Goal: Information Seeking & Learning: Learn about a topic

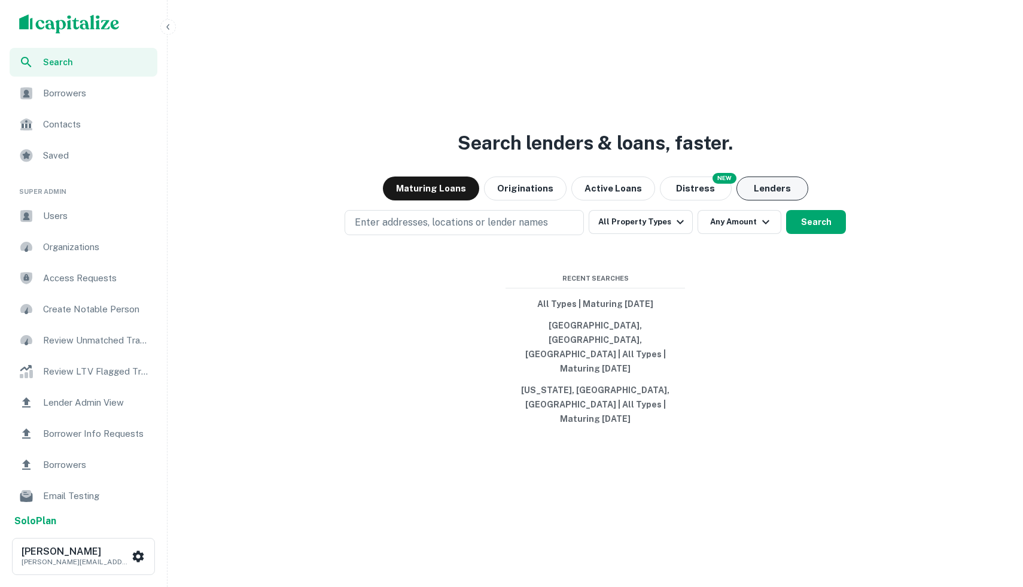
click at [749, 200] on button "Lenders" at bounding box center [773, 189] width 72 height 24
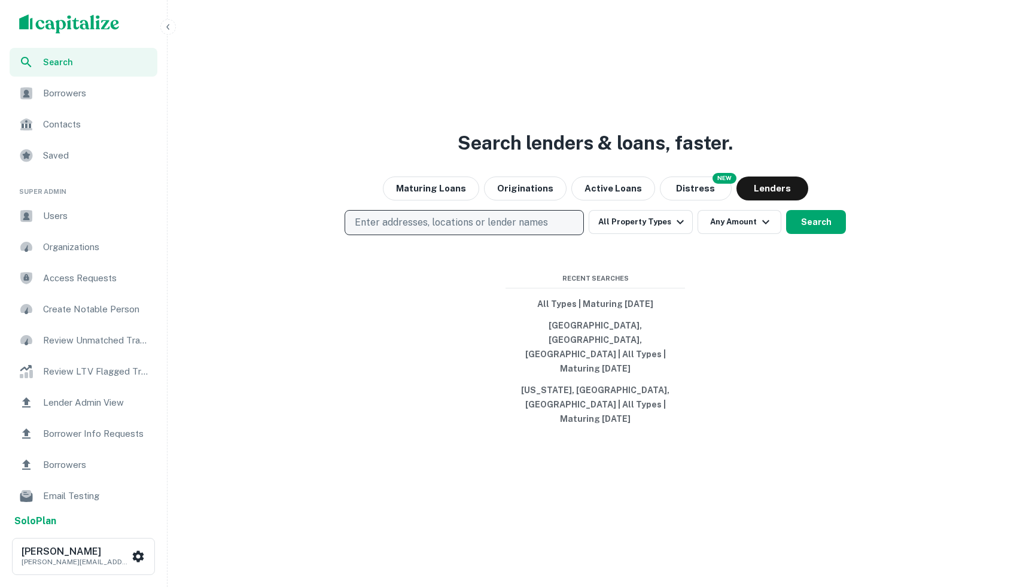
click at [472, 235] on button "Enter addresses, locations or lender names" at bounding box center [464, 222] width 239 height 25
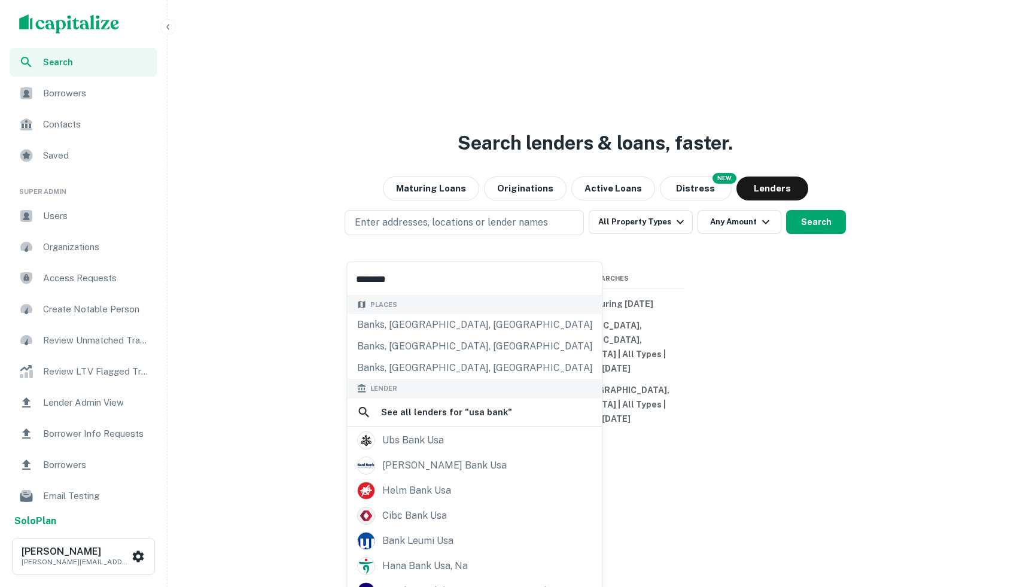
scroll to position [163, 0]
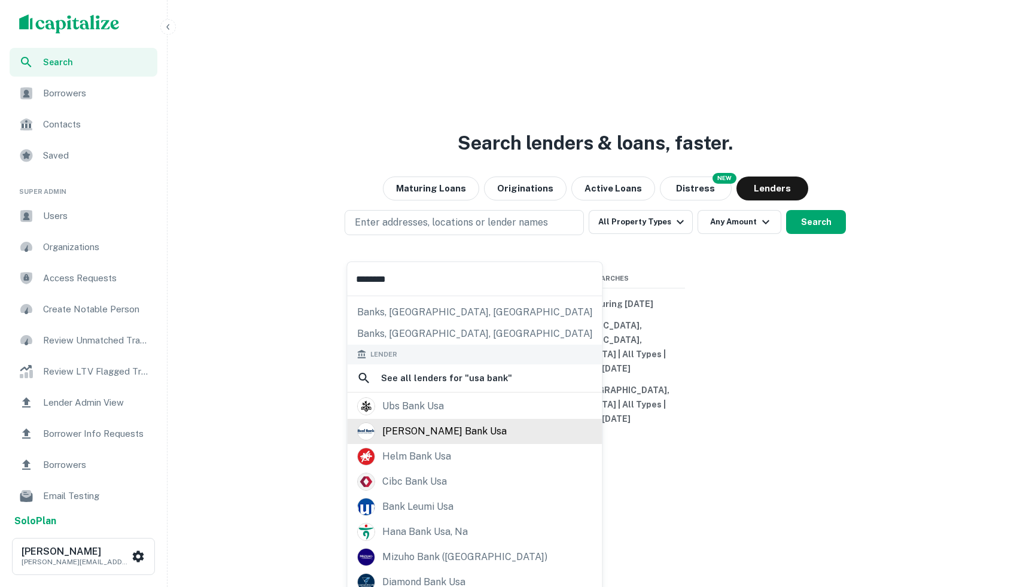
type input "********"
click at [445, 440] on div "[PERSON_NAME] bank usa" at bounding box center [475, 431] width 255 height 25
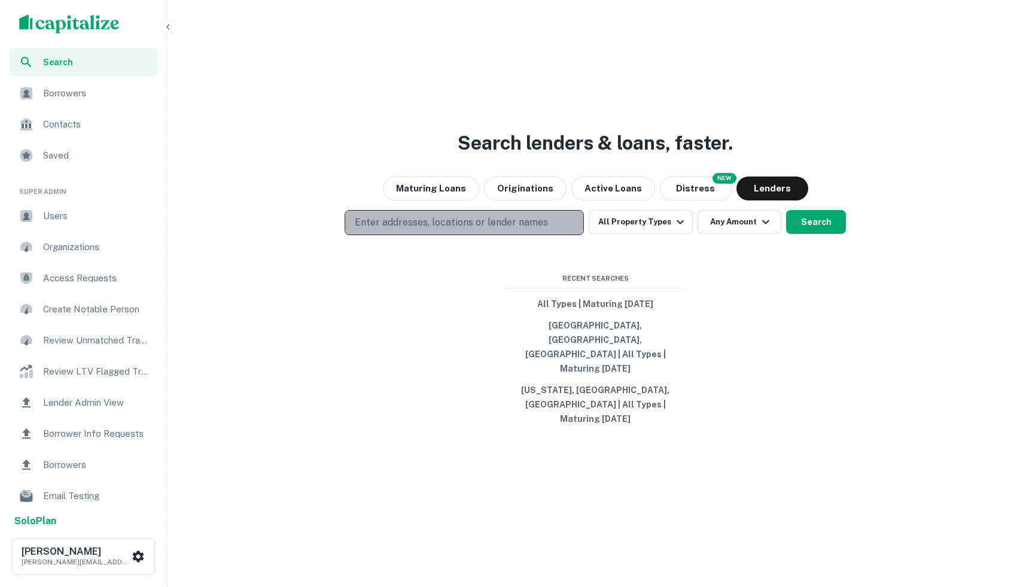
click at [399, 235] on button "Enter addresses, locations or lender names" at bounding box center [464, 222] width 239 height 25
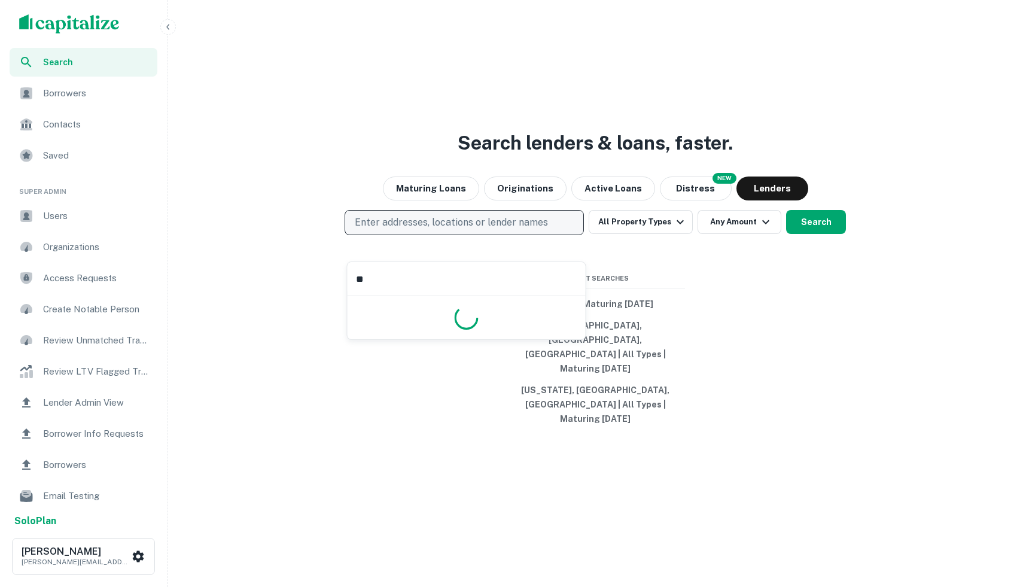
type input "*"
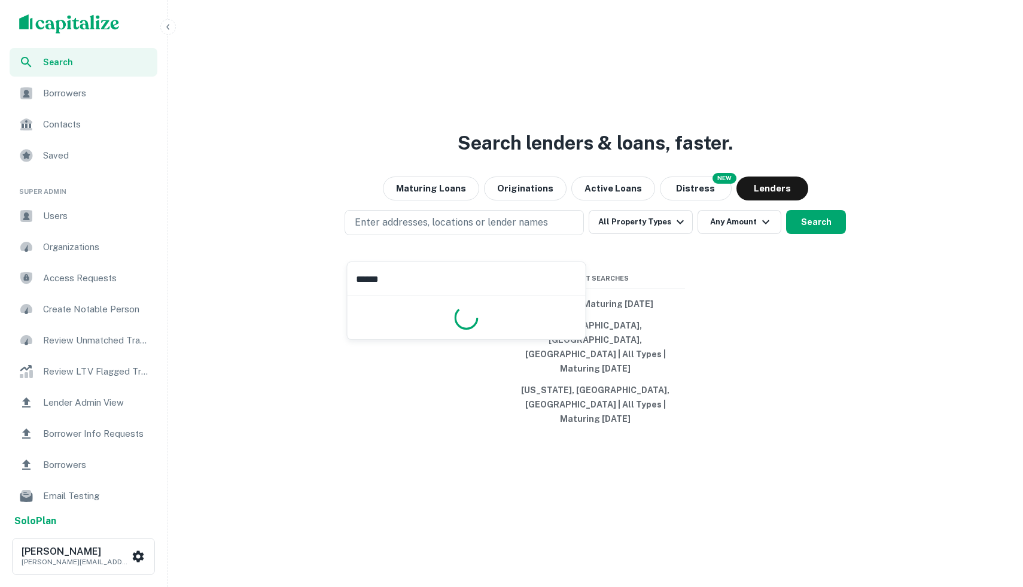
type input "****"
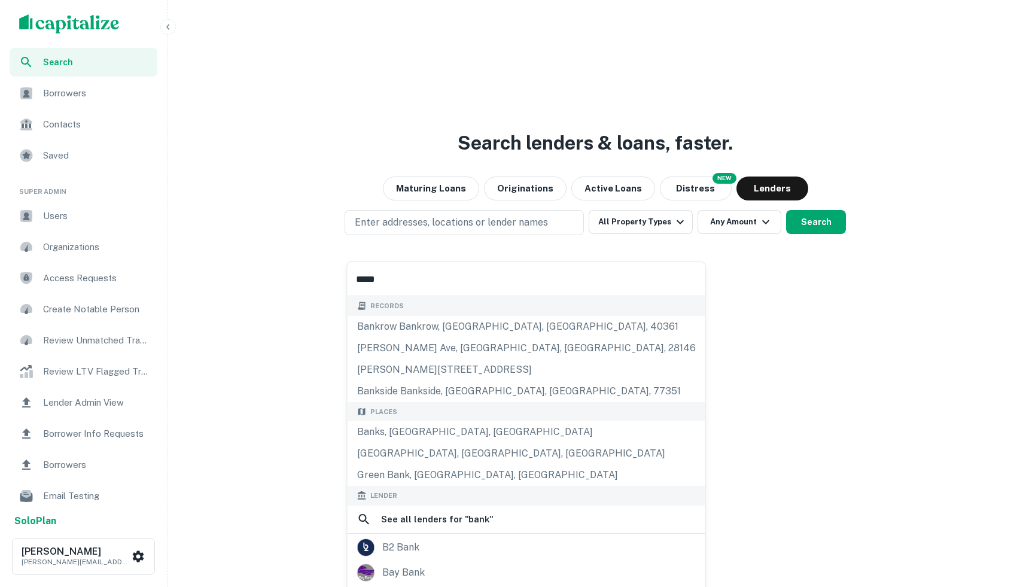
click at [393, 287] on input "****" at bounding box center [527, 279] width 358 height 34
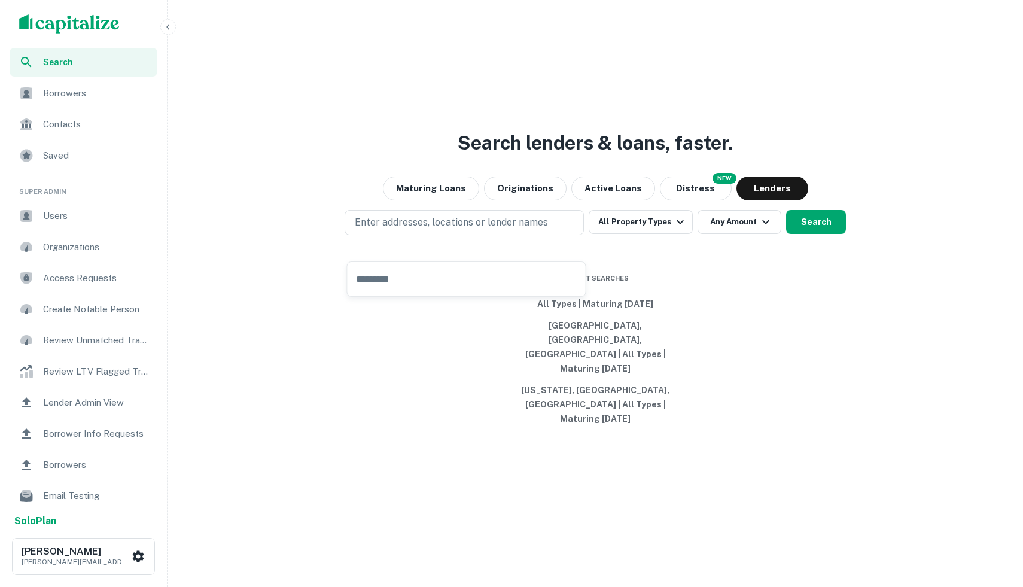
type input "*"
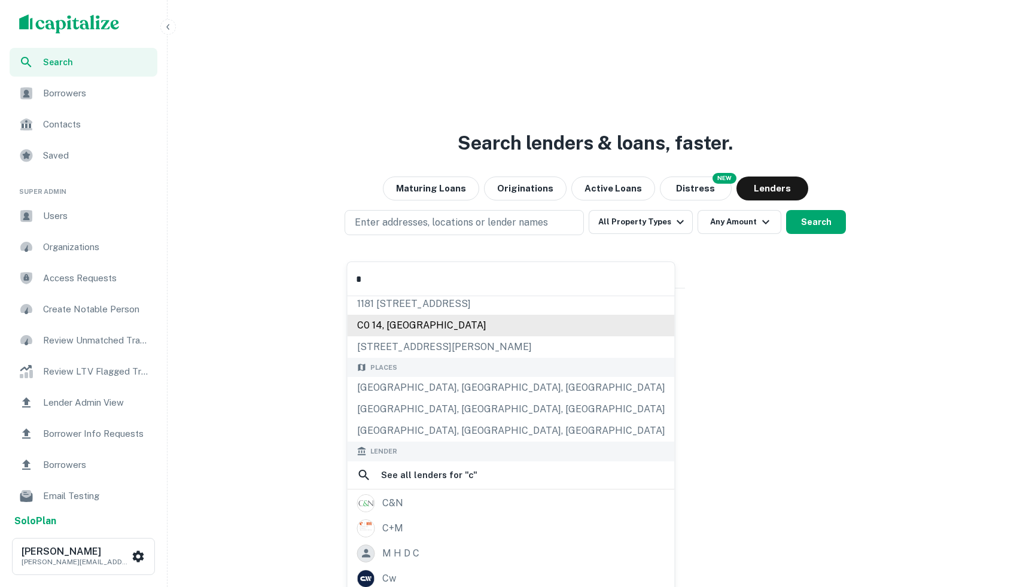
scroll to position [108, 0]
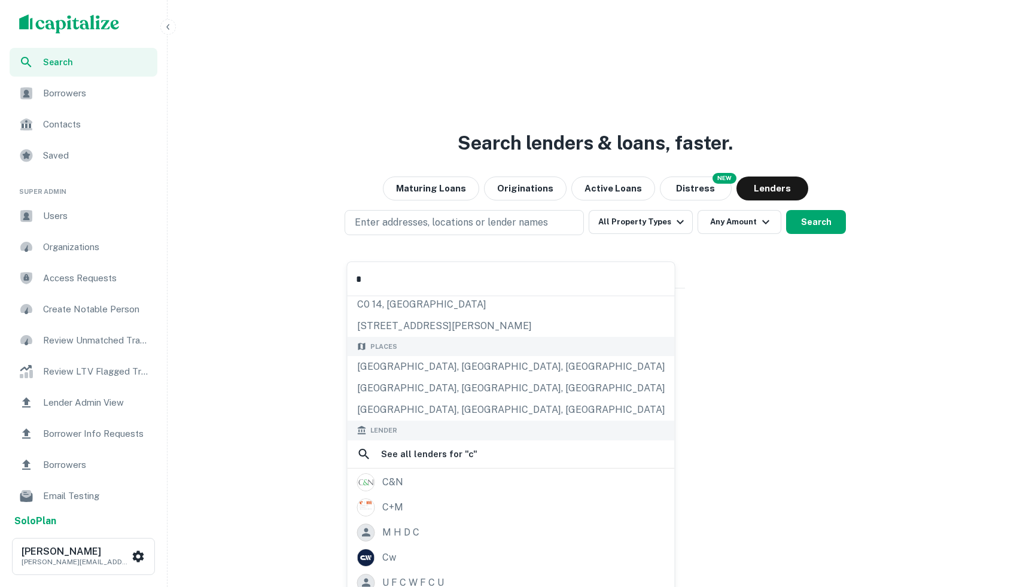
type input "*"
click at [816, 528] on div "Search lenders & loans, faster. Maturing Loans Originations Active Loans NEW Di…" at bounding box center [595, 322] width 846 height 587
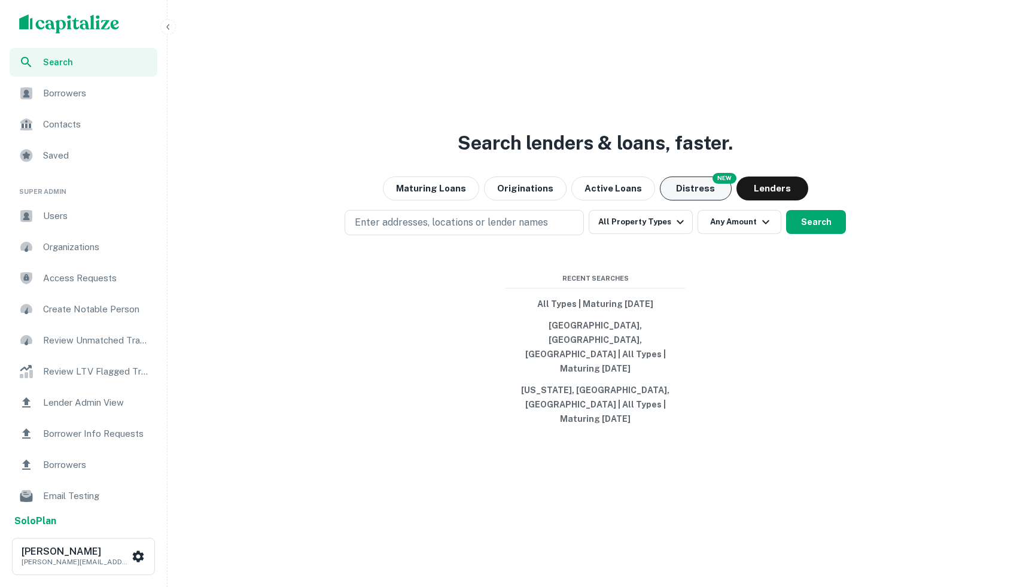
click at [707, 200] on button "Distress" at bounding box center [696, 189] width 72 height 24
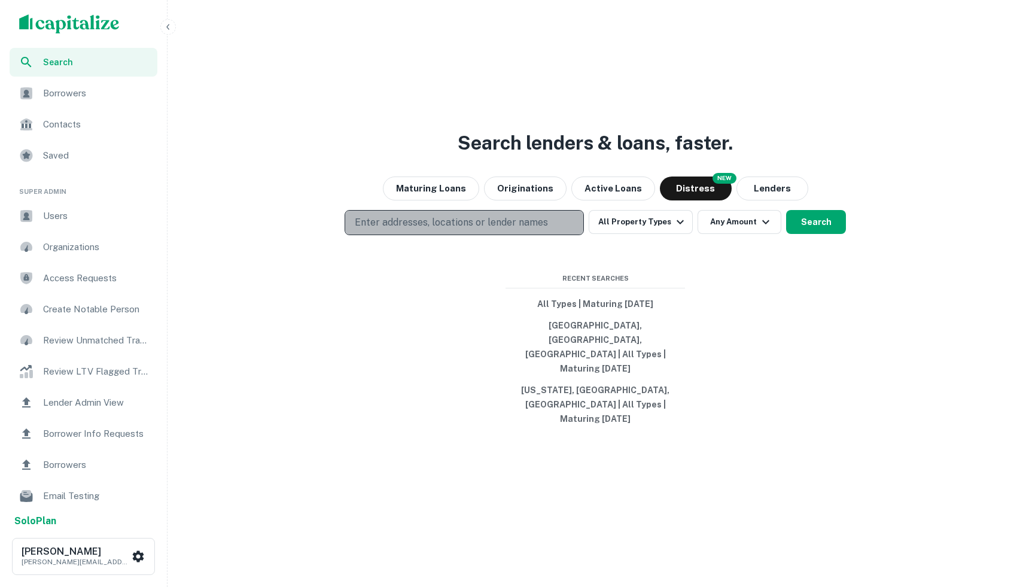
click at [529, 230] on p "Enter addresses, locations or lender names" at bounding box center [451, 222] width 193 height 14
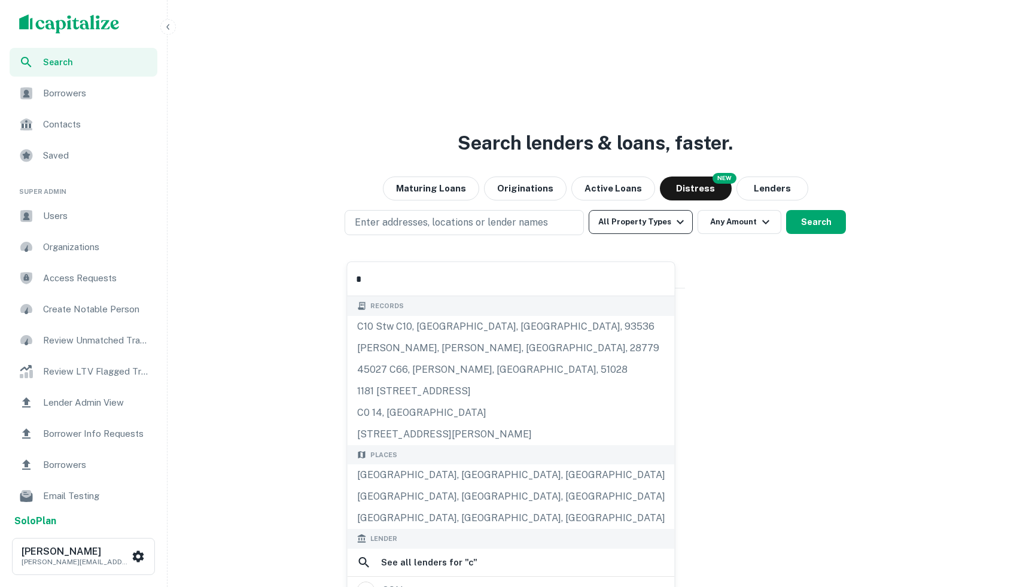
click at [660, 234] on button "All Property Types" at bounding box center [641, 222] width 104 height 24
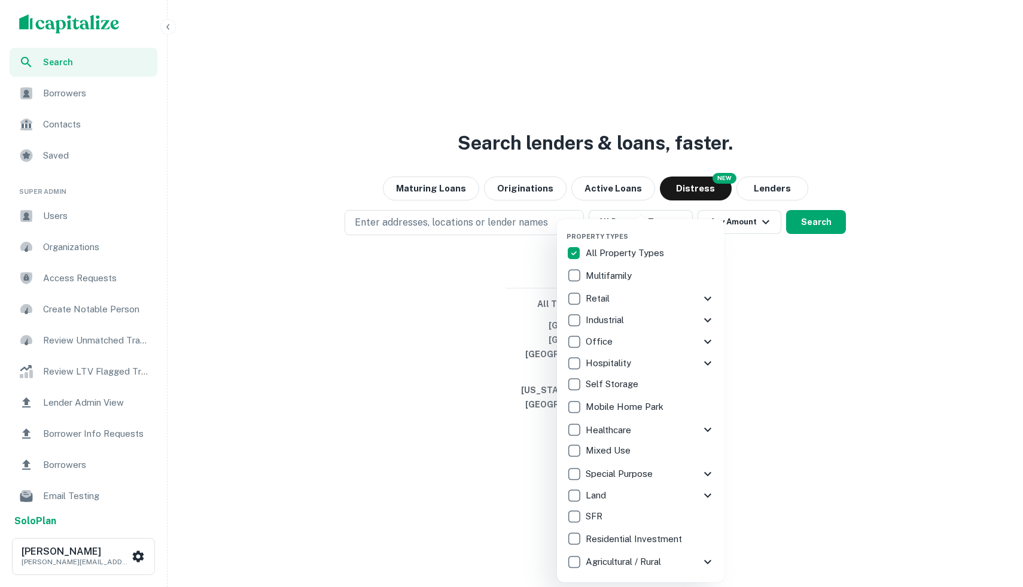
click at [709, 297] on icon at bounding box center [708, 298] width 14 height 14
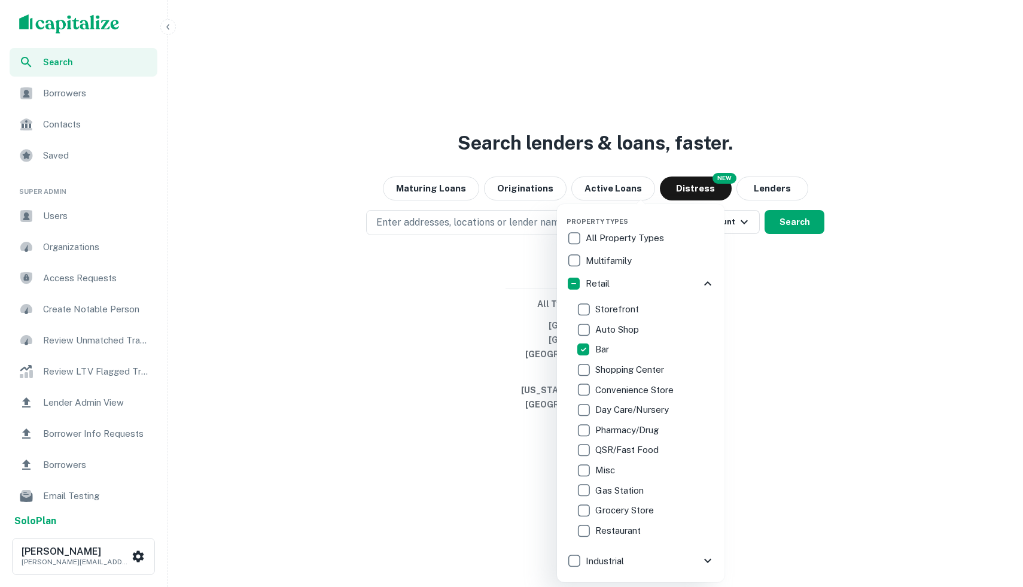
click at [456, 241] on div at bounding box center [511, 293] width 1023 height 587
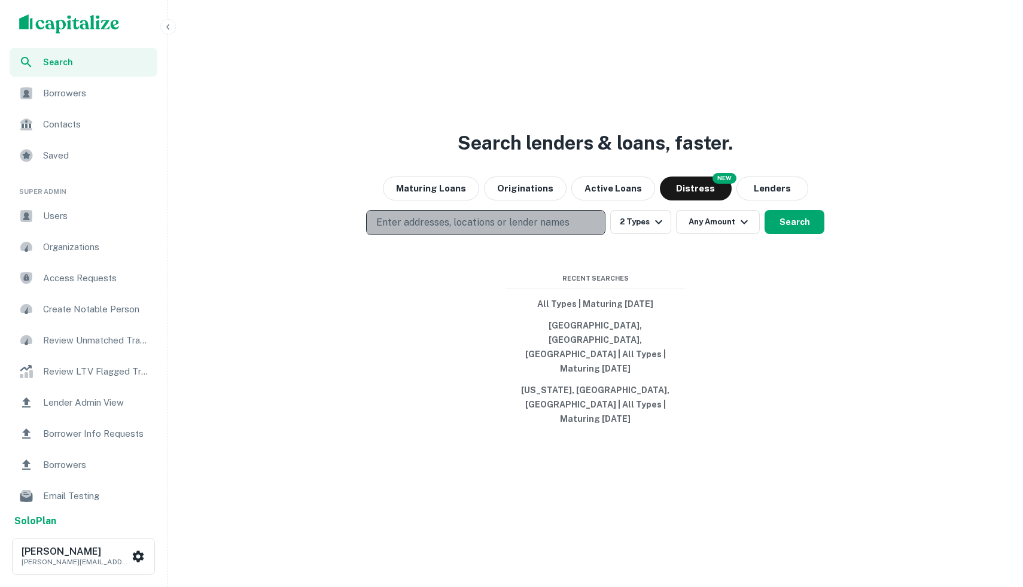
click at [437, 230] on p "Enter addresses, locations or lender names" at bounding box center [472, 222] width 193 height 14
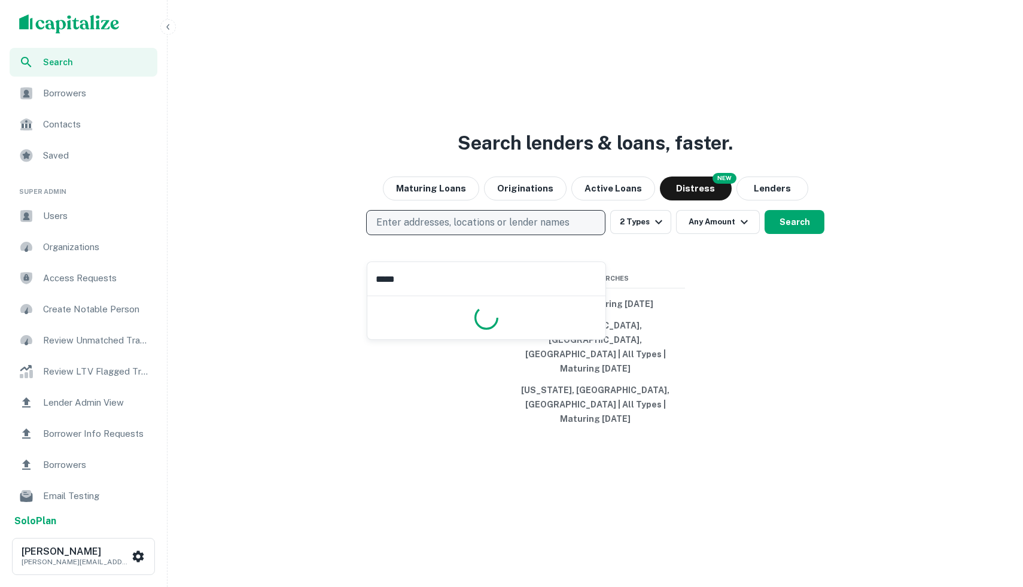
type input "*****"
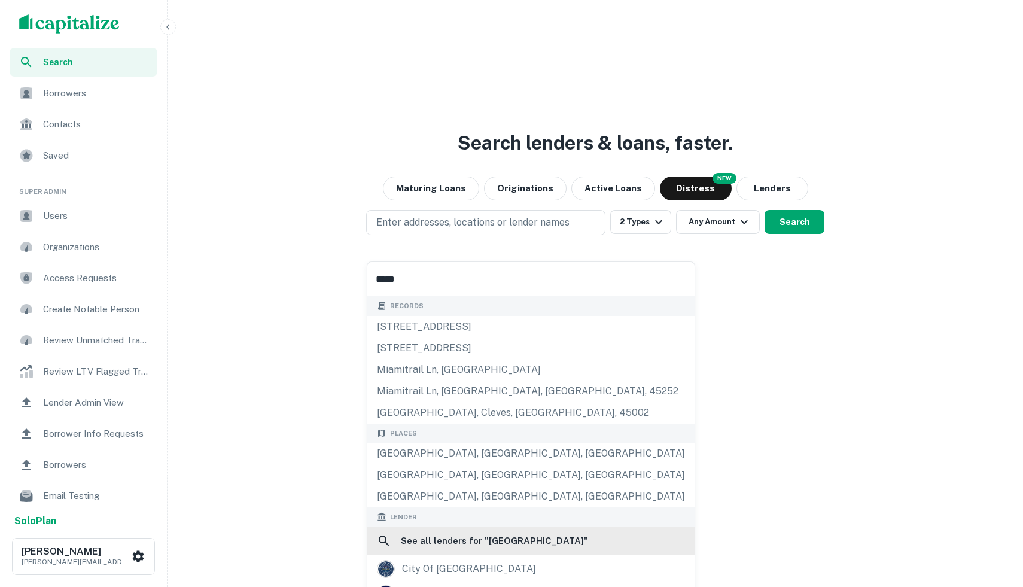
scroll to position [53, 0]
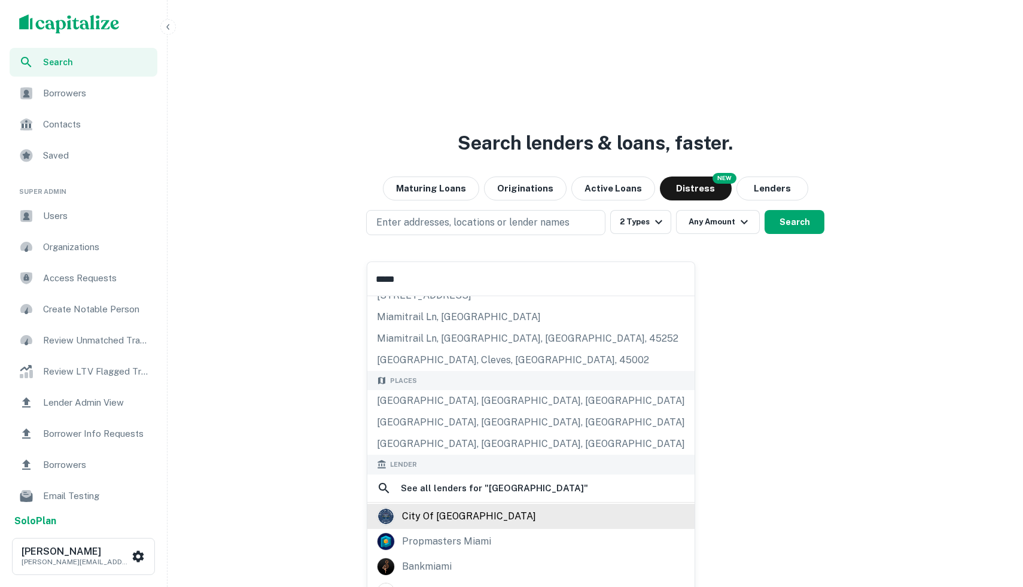
click at [454, 523] on div "city of [GEOGRAPHIC_DATA]" at bounding box center [469, 516] width 134 height 18
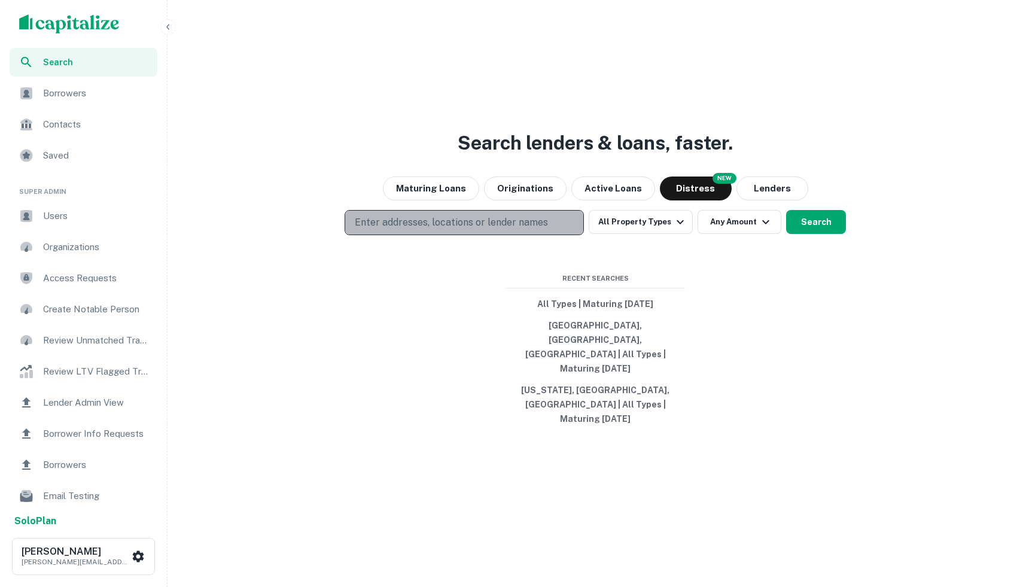
click at [403, 230] on p "Enter addresses, locations or lender names" at bounding box center [451, 222] width 193 height 14
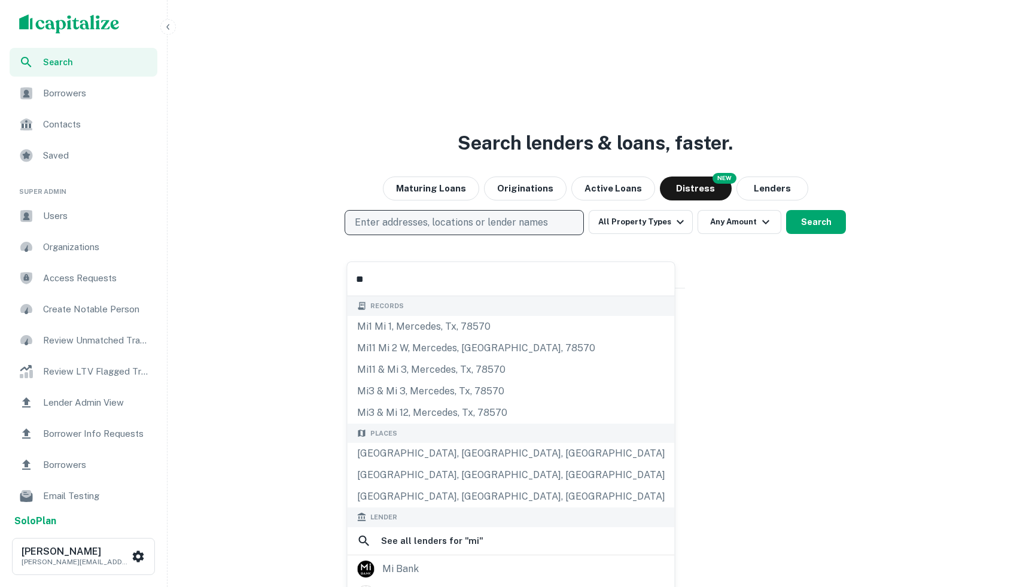
type input "*"
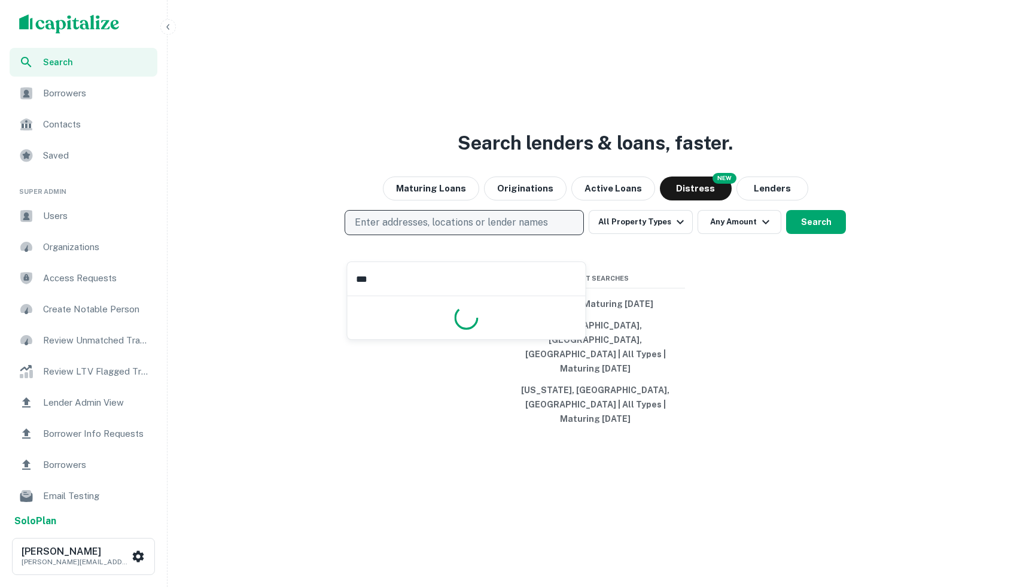
type input "****"
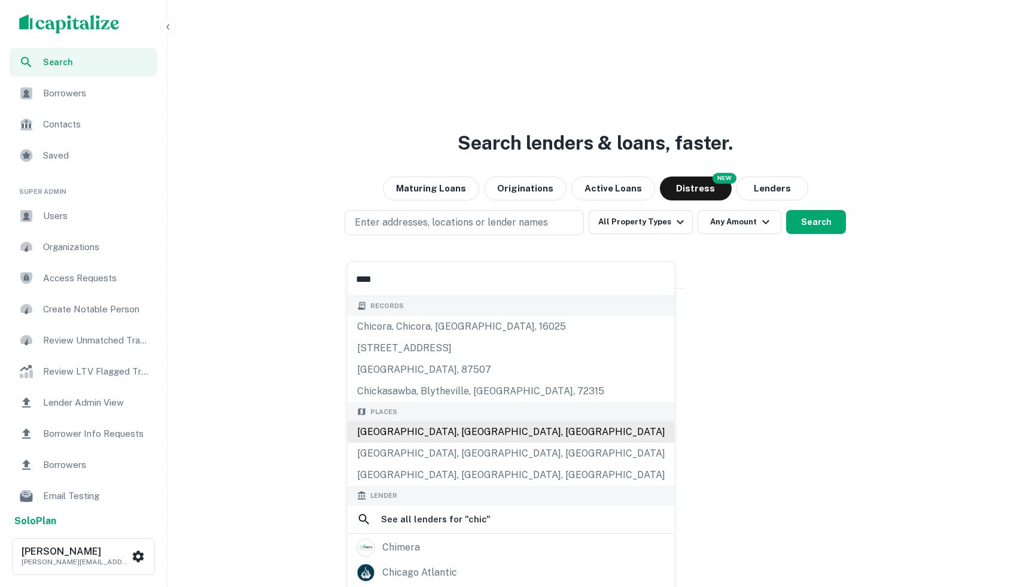
click at [395, 438] on div "[GEOGRAPHIC_DATA], [GEOGRAPHIC_DATA], [GEOGRAPHIC_DATA]" at bounding box center [511, 432] width 327 height 22
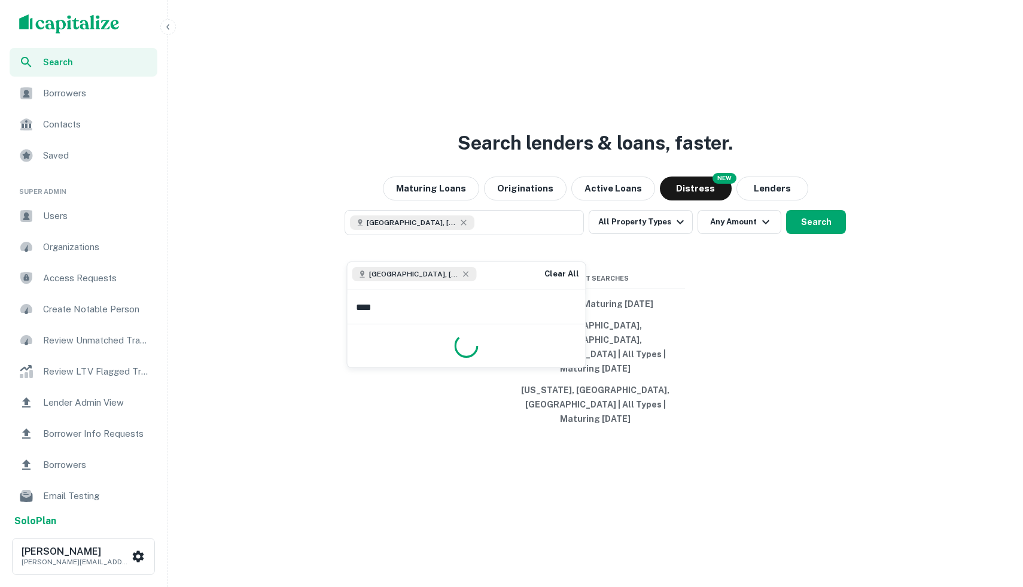
type input "*****"
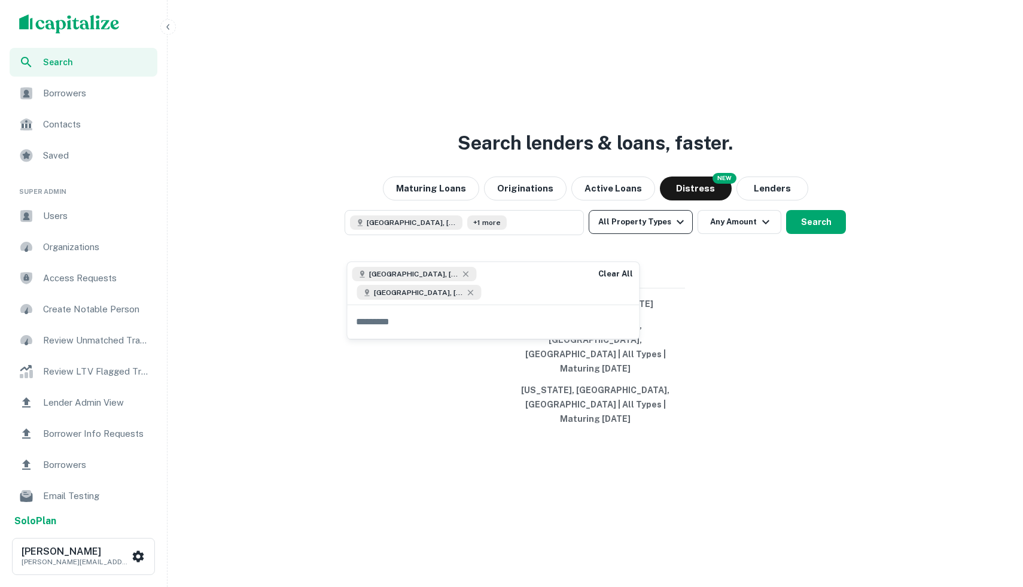
click at [675, 229] on icon "button" at bounding box center [680, 222] width 14 height 14
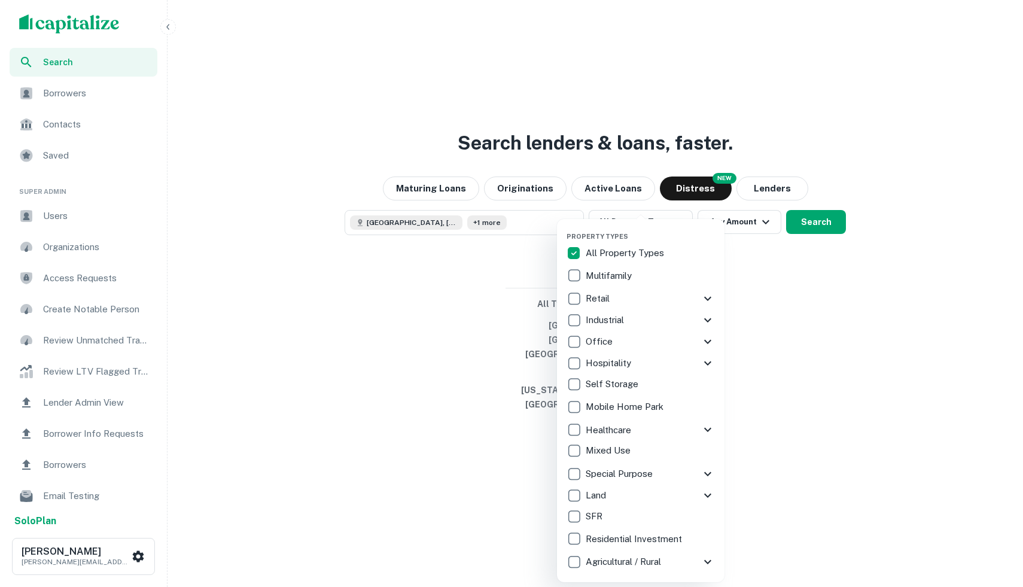
click at [704, 299] on icon at bounding box center [708, 298] width 14 height 14
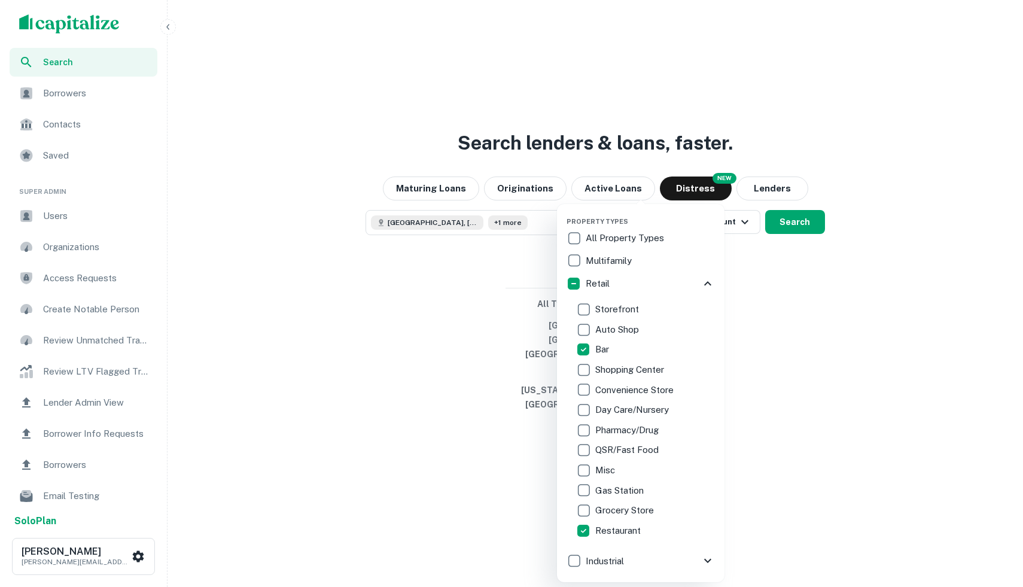
click at [792, 250] on div at bounding box center [511, 293] width 1023 height 587
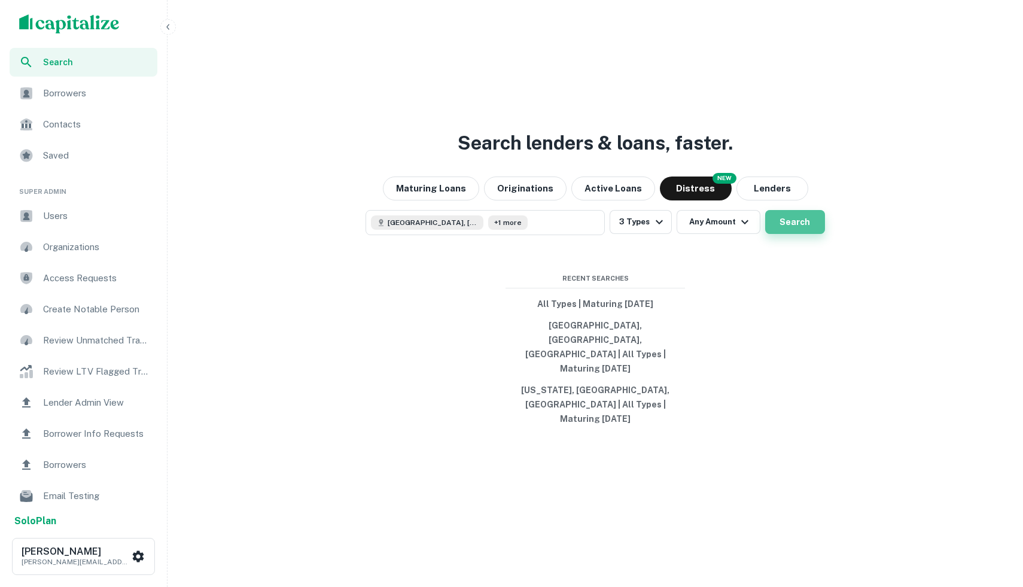
click at [792, 234] on button "Search" at bounding box center [795, 222] width 60 height 24
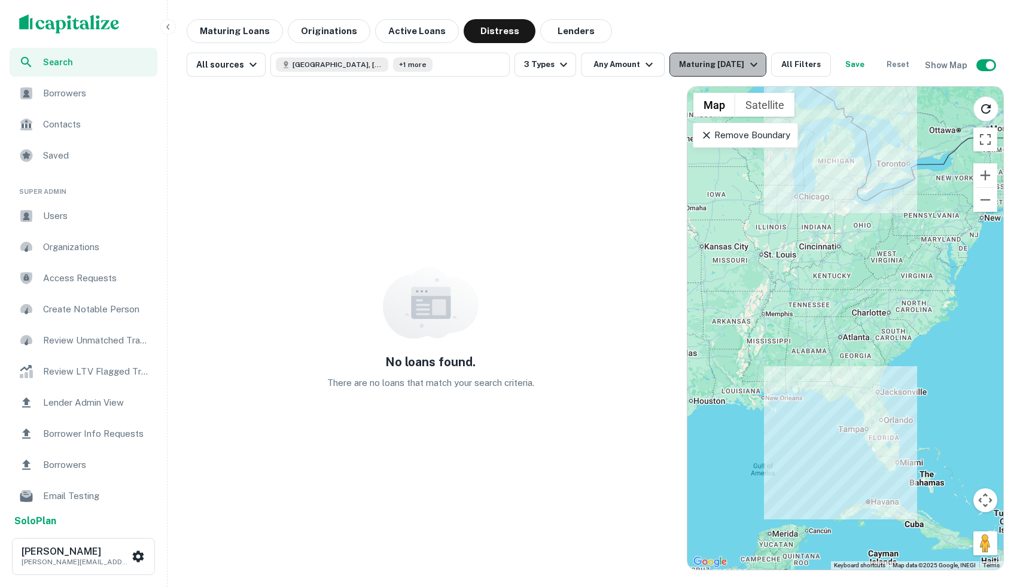
click at [738, 62] on div "Maturing [DATE]" at bounding box center [719, 64] width 81 height 14
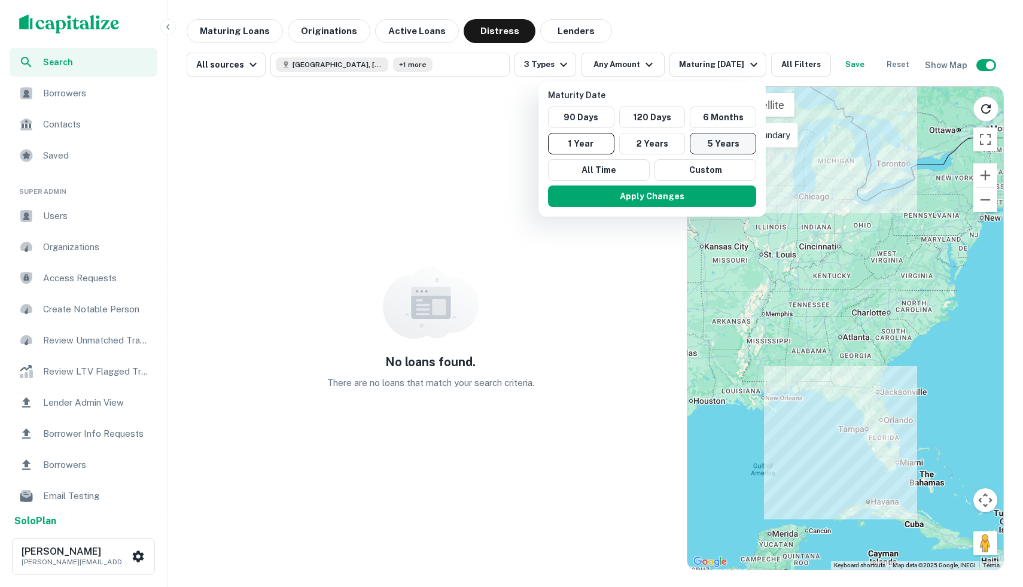
click at [701, 148] on button "5 Years" at bounding box center [723, 144] width 66 height 22
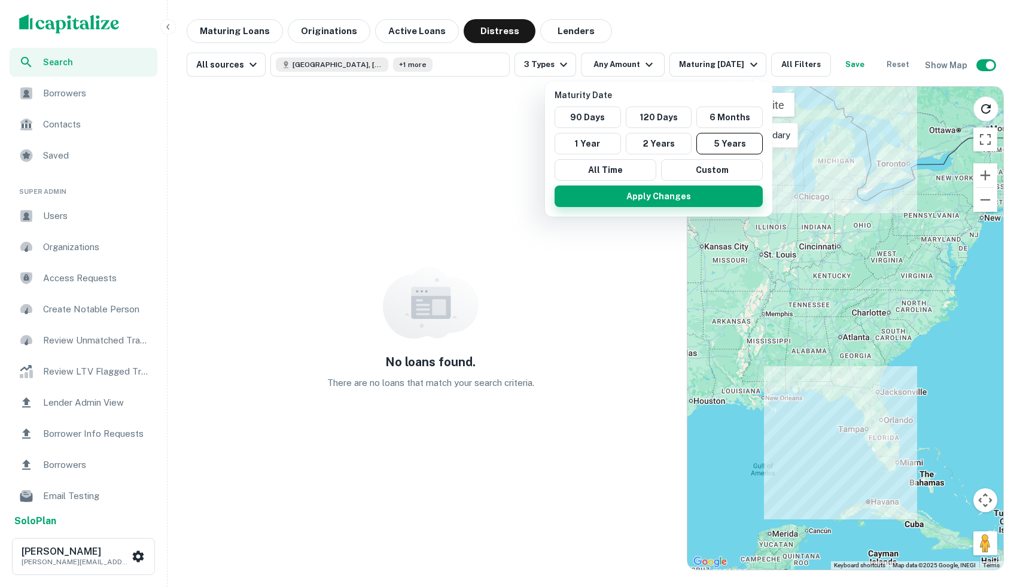
click at [710, 195] on button "Apply Changes" at bounding box center [659, 197] width 208 height 22
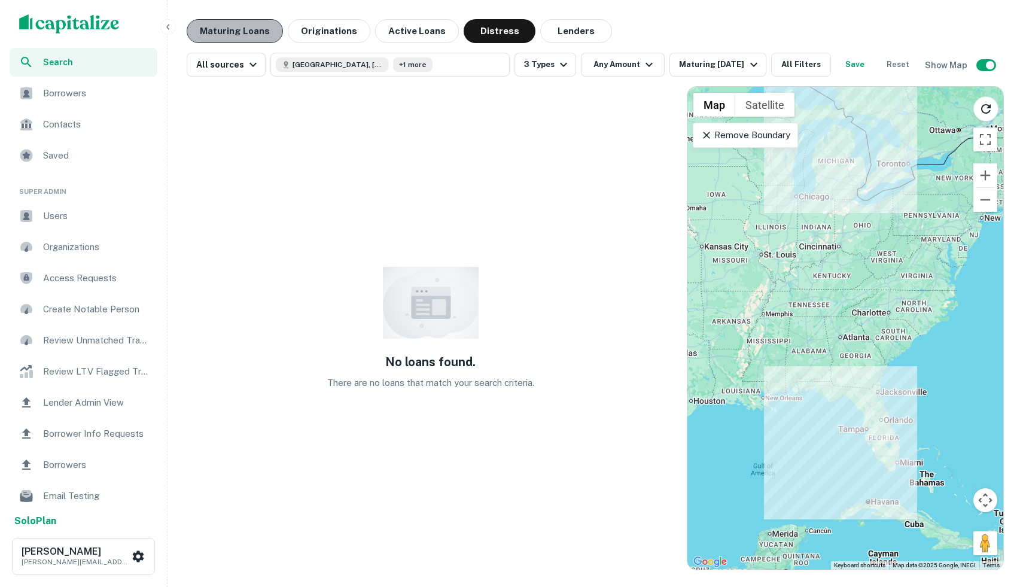
click at [223, 22] on button "Maturing Loans" at bounding box center [235, 31] width 96 height 24
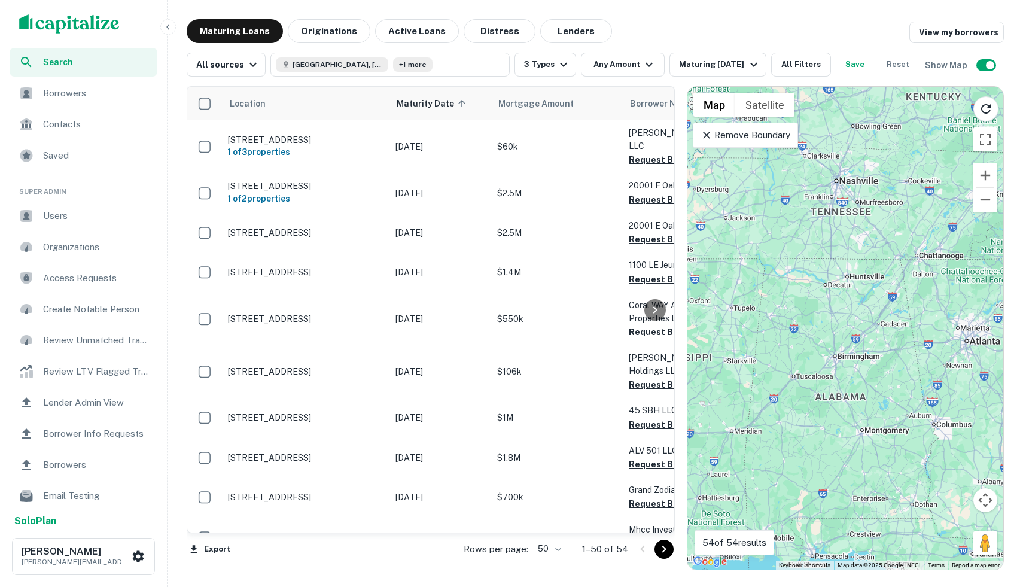
drag, startPoint x: 809, startPoint y: 248, endPoint x: 821, endPoint y: 586, distance: 339.0
click at [821, 586] on div "Search Borrowers Contacts Saved Super Admin Users Organizations Access Requests…" at bounding box center [511, 293] width 1023 height 587
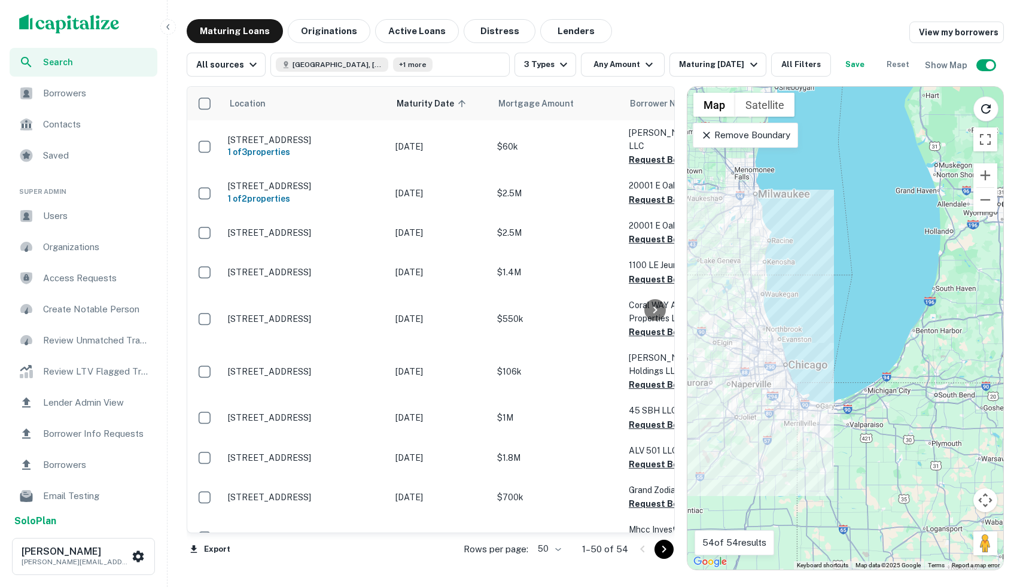
drag, startPoint x: 841, startPoint y: 294, endPoint x: 847, endPoint y: 491, distance: 197.6
click at [847, 491] on div "To activate drag with keyboard, press Alt + Enter. Once in keyboard drag state,…" at bounding box center [846, 328] width 316 height 483
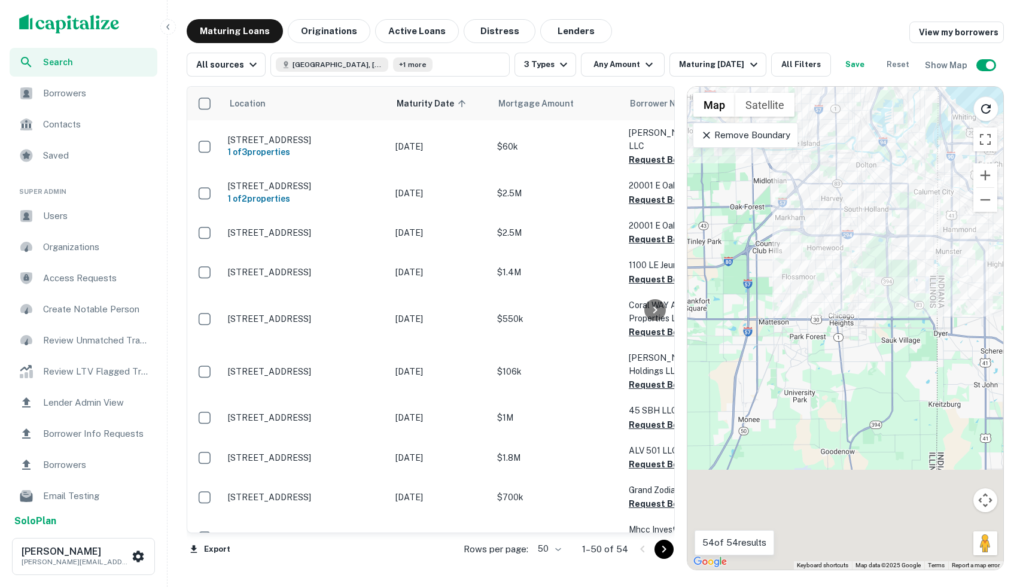
drag, startPoint x: 794, startPoint y: 463, endPoint x: 873, endPoint y: 191, distance: 283.1
click at [873, 193] on div "To activate drag with keyboard, press Alt + Enter. Once in keyboard drag state,…" at bounding box center [846, 328] width 316 height 483
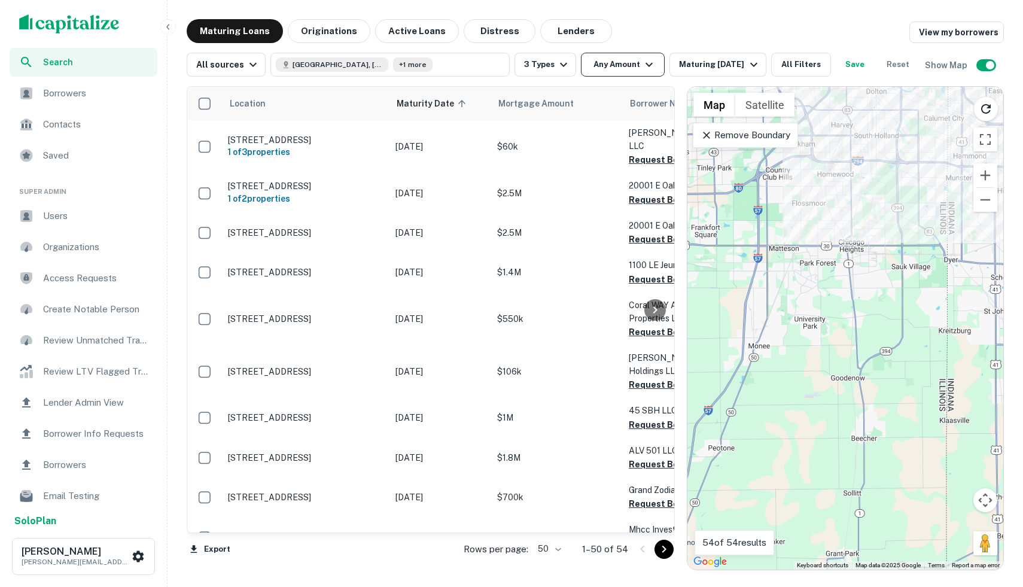
click at [623, 68] on button "Any Amount" at bounding box center [623, 65] width 84 height 24
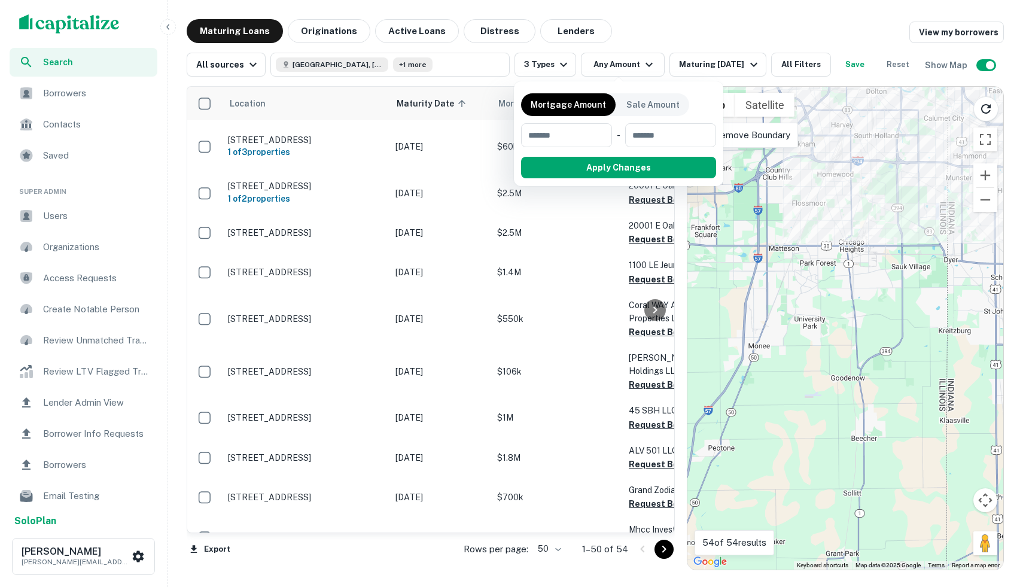
click at [641, 66] on div at bounding box center [511, 293] width 1023 height 587
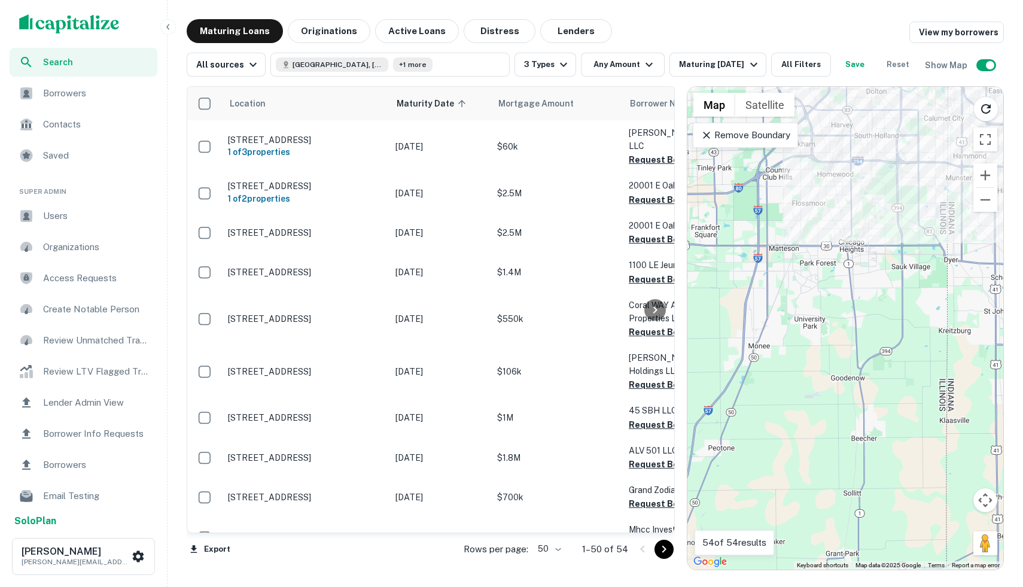
click at [630, 77] on div "Location Maturity Date sorted ascending Mortgage Amount Borrower Name Lender Pu…" at bounding box center [595, 324] width 817 height 494
click at [646, 63] on icon "button" at bounding box center [649, 65] width 7 height 4
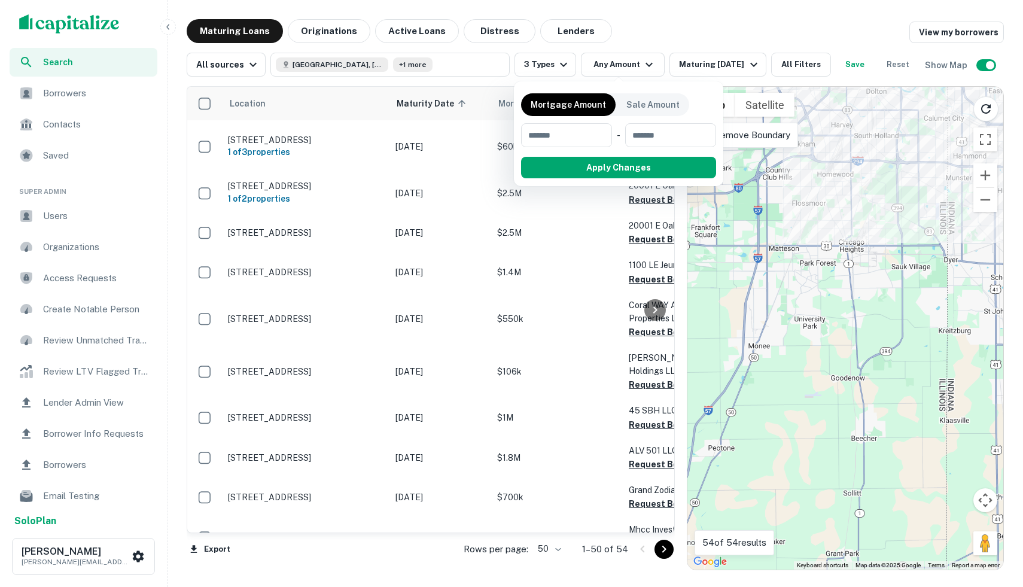
click at [552, 63] on div at bounding box center [511, 293] width 1023 height 587
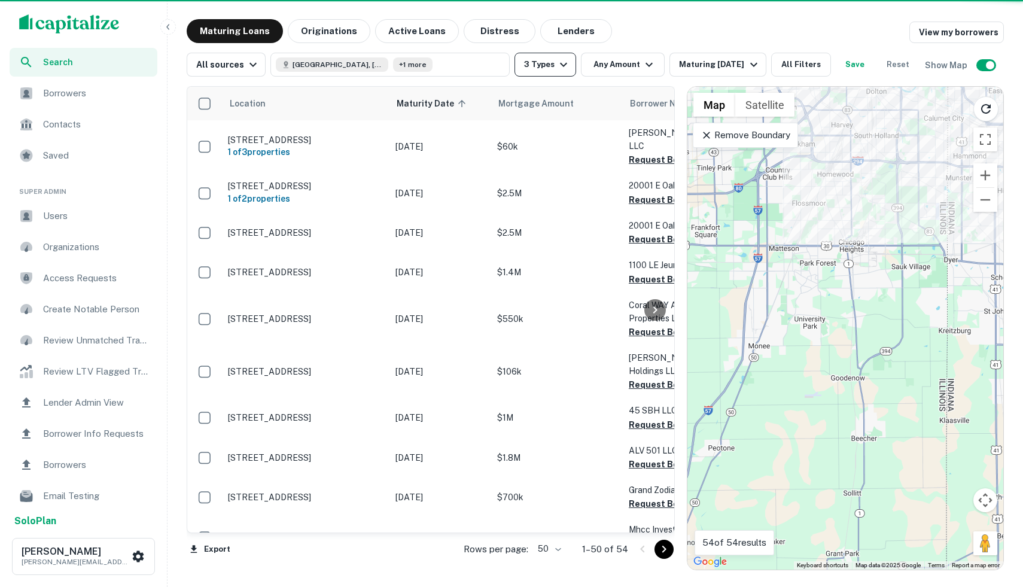
click at [557, 63] on icon "button" at bounding box center [564, 64] width 14 height 14
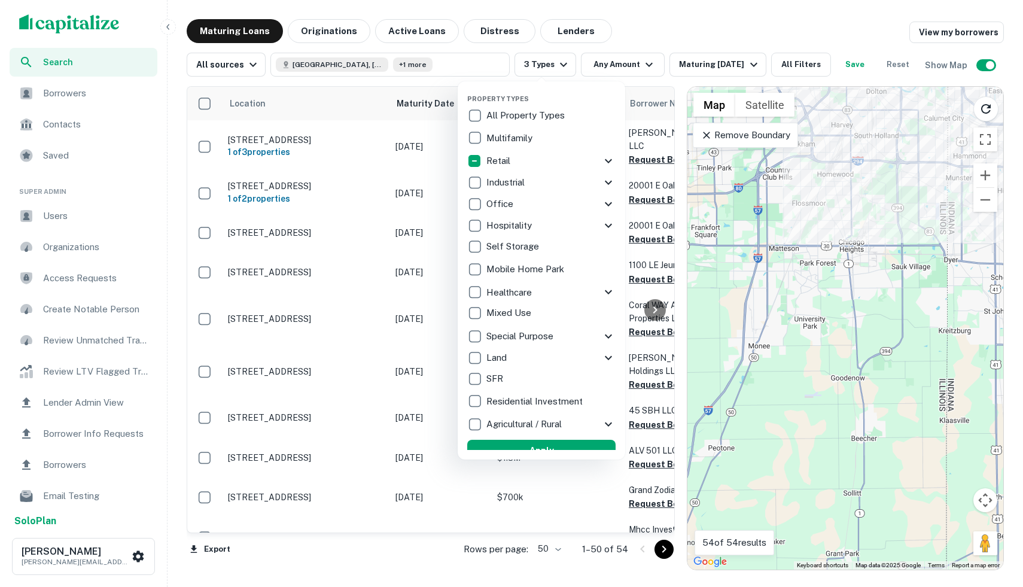
click at [539, 298] on div "Healthcare" at bounding box center [534, 292] width 134 height 20
click at [524, 361] on div "Land" at bounding box center [536, 358] width 134 height 20
click at [563, 445] on button "Apply" at bounding box center [544, 451] width 148 height 22
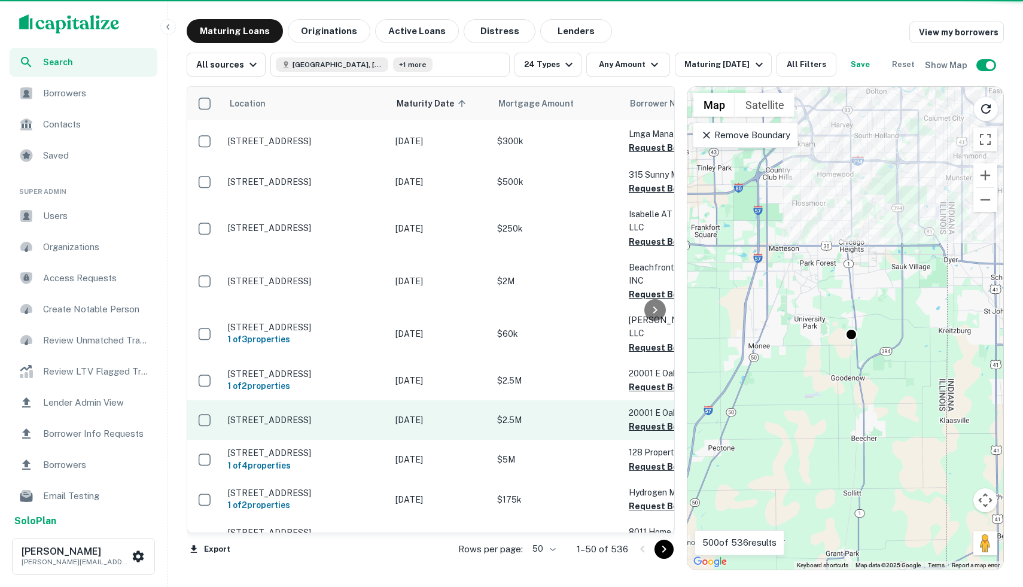
scroll to position [17, 0]
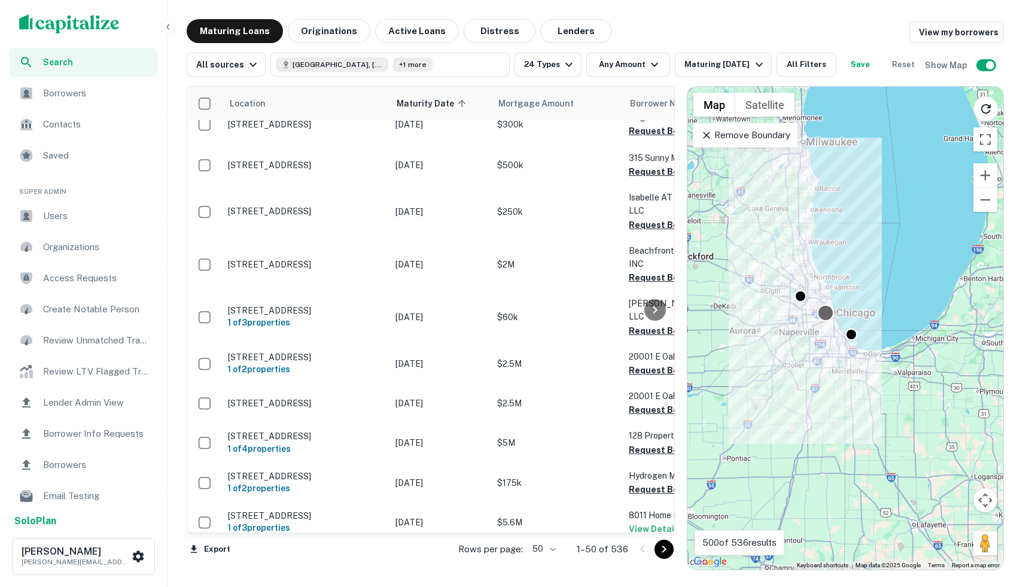
click at [823, 312] on div at bounding box center [825, 312] width 17 height 17
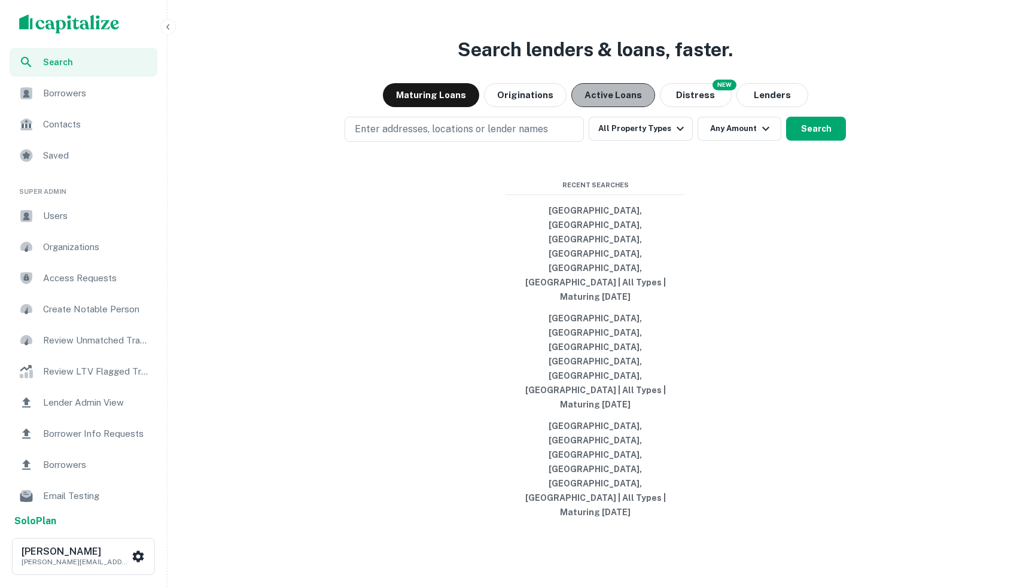
click at [605, 107] on button "Active Loans" at bounding box center [614, 95] width 84 height 24
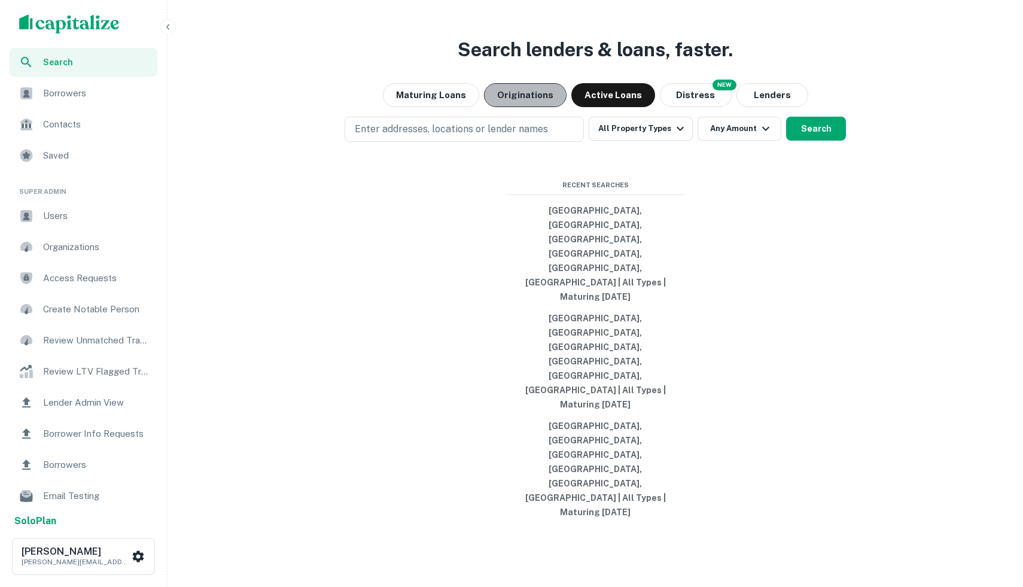
click at [513, 107] on button "Originations" at bounding box center [525, 95] width 83 height 24
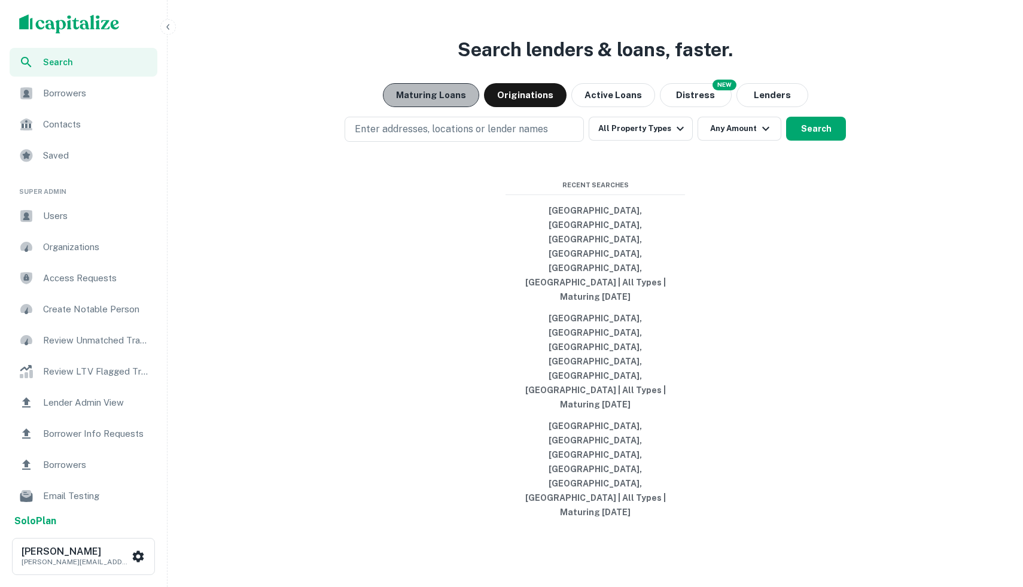
click at [442, 107] on button "Maturing Loans" at bounding box center [431, 95] width 96 height 24
